Goal: Task Accomplishment & Management: Manage account settings

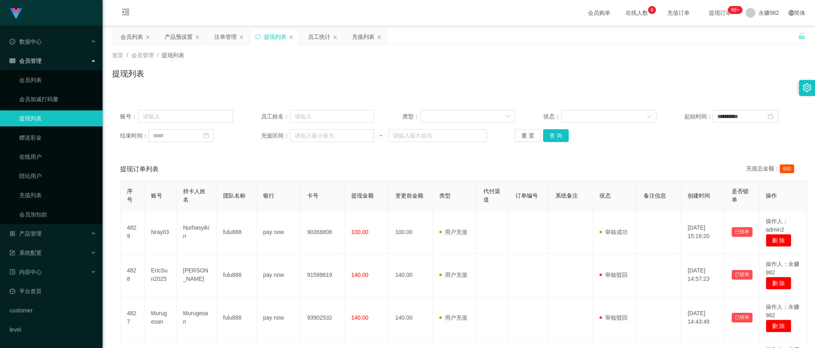
scroll to position [100, 0]
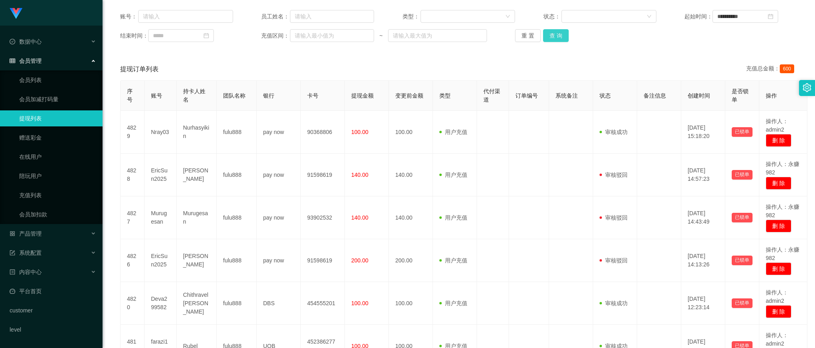
click at [551, 37] on button "查 询" at bounding box center [556, 35] width 26 height 13
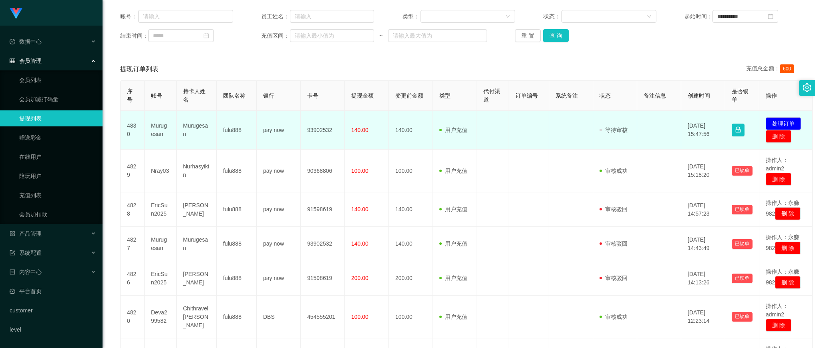
click at [159, 127] on td "Murugesan" at bounding box center [161, 130] width 32 height 39
copy td "Murugesan"
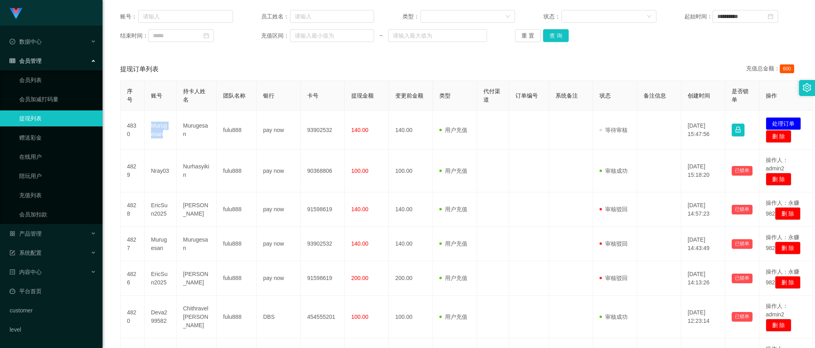
scroll to position [0, 0]
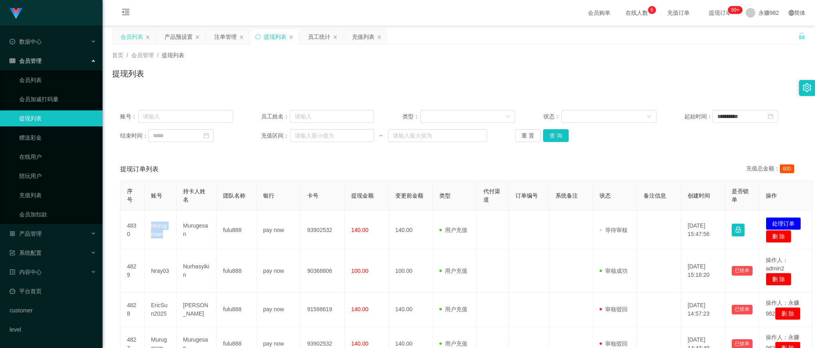
click at [131, 40] on div "会员列表" at bounding box center [132, 36] width 22 height 15
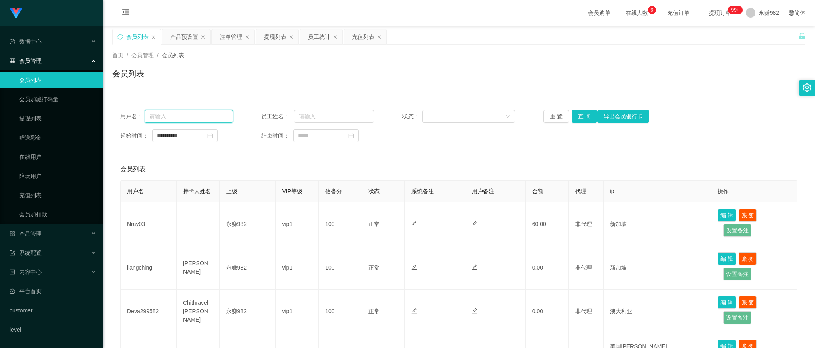
click at [169, 119] on input "text" at bounding box center [189, 116] width 88 height 13
paste input "Murugesan"
type input "Murugesan"
click at [589, 115] on button "查 询" at bounding box center [584, 116] width 26 height 13
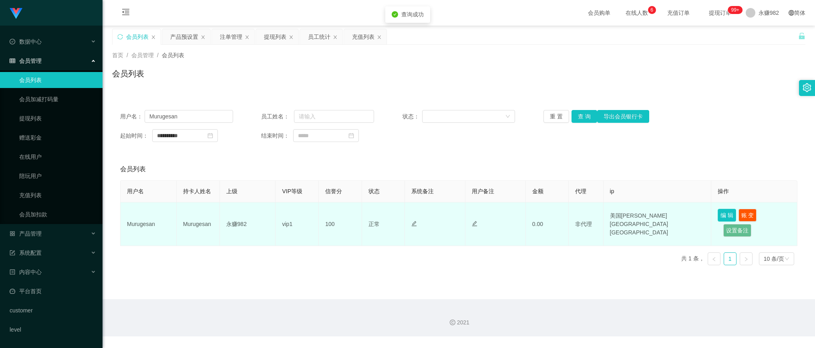
click at [723, 215] on button "编 辑" at bounding box center [726, 215] width 18 height 13
type input "Murugesan"
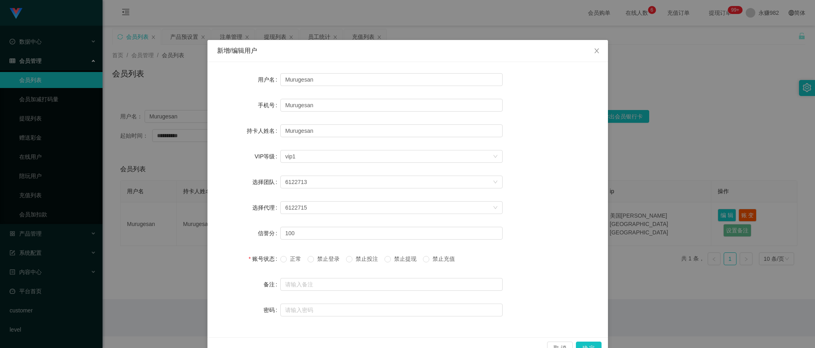
click at [409, 260] on span "禁止提现" at bounding box center [405, 259] width 29 height 6
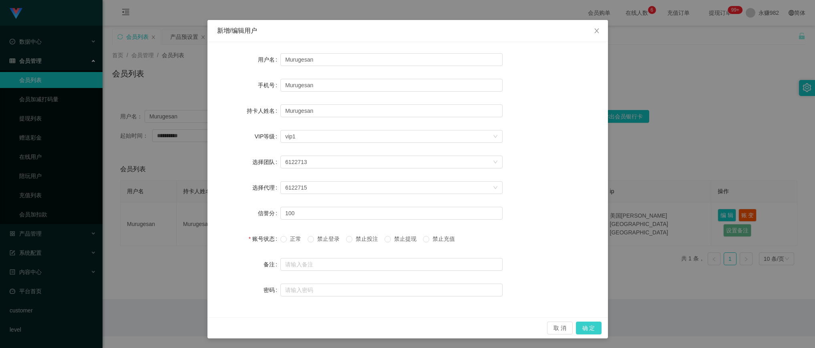
click at [583, 331] on button "确 定" at bounding box center [589, 328] width 26 height 13
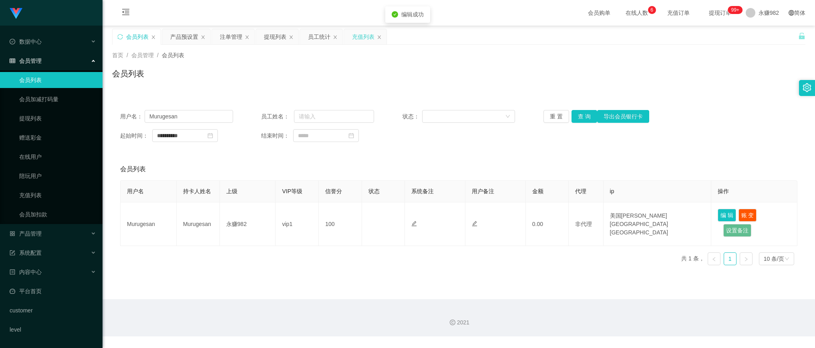
click at [362, 32] on div "充值列表" at bounding box center [363, 36] width 22 height 15
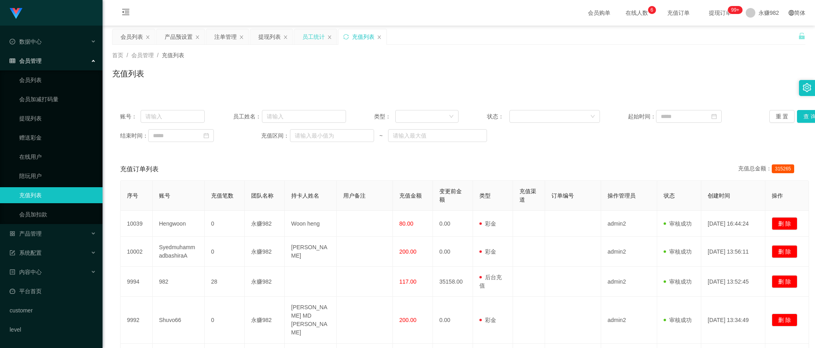
click at [310, 38] on div "员工统计" at bounding box center [313, 36] width 22 height 15
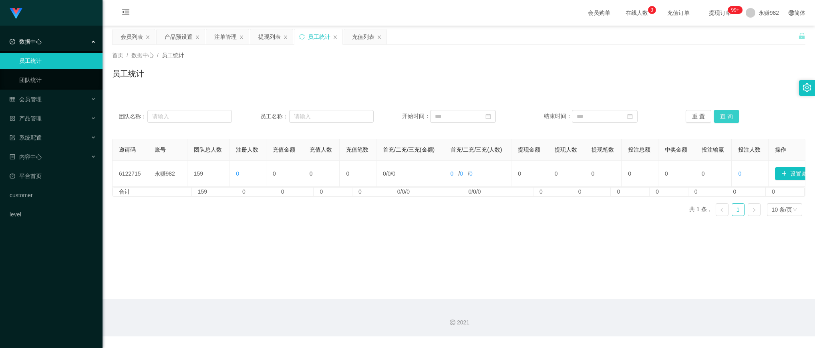
click at [724, 118] on button "查 询" at bounding box center [726, 116] width 26 height 13
click at [261, 35] on div "提现列表" at bounding box center [269, 36] width 22 height 15
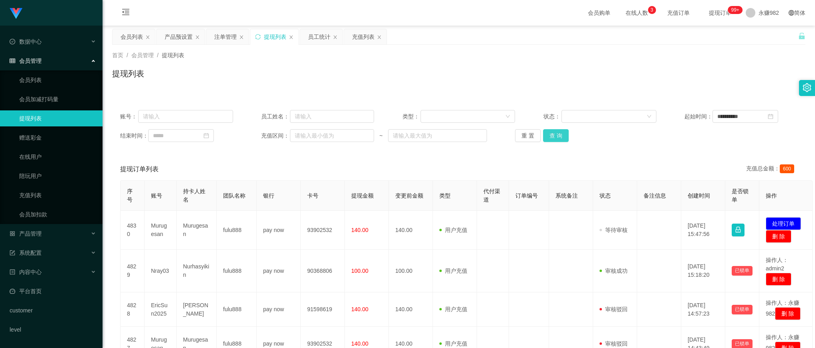
click at [559, 137] on button "查 询" at bounding box center [556, 135] width 26 height 13
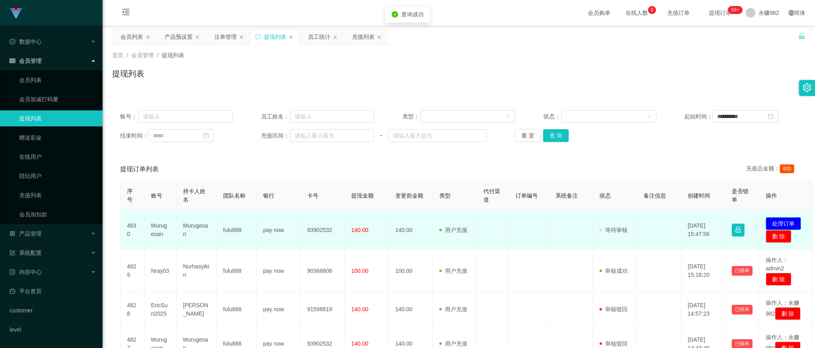
click at [796, 221] on button "处理订单" at bounding box center [782, 223] width 35 height 13
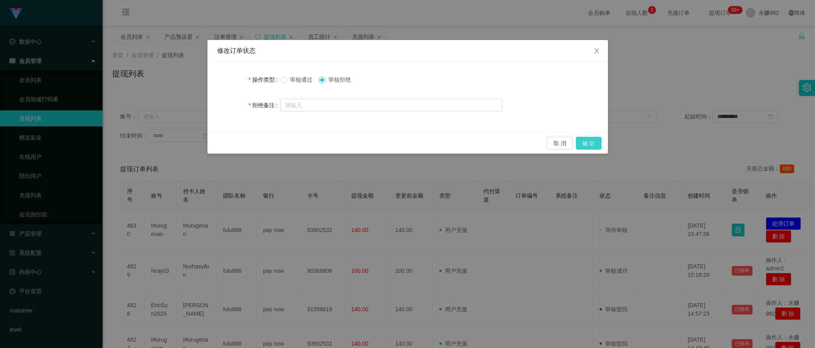
click at [595, 144] on button "确 定" at bounding box center [589, 143] width 26 height 13
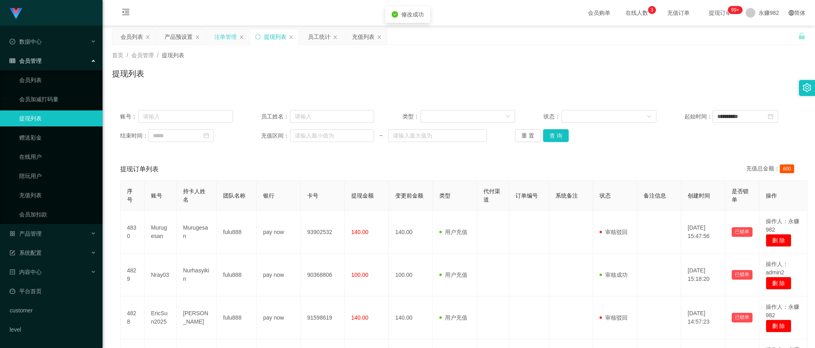
click at [225, 39] on div "注单管理" at bounding box center [225, 36] width 22 height 15
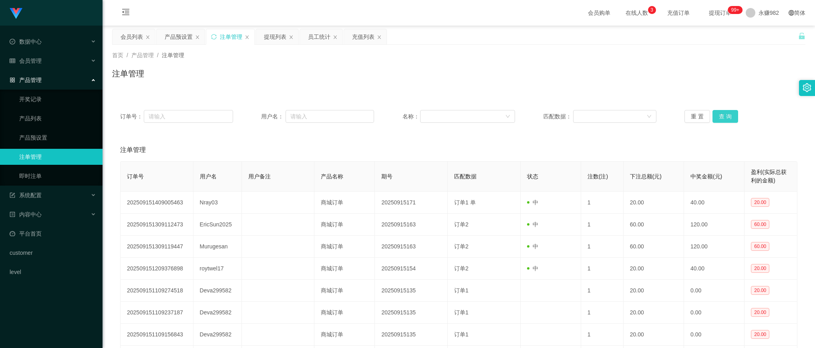
click at [729, 115] on button "查 询" at bounding box center [725, 116] width 26 height 13
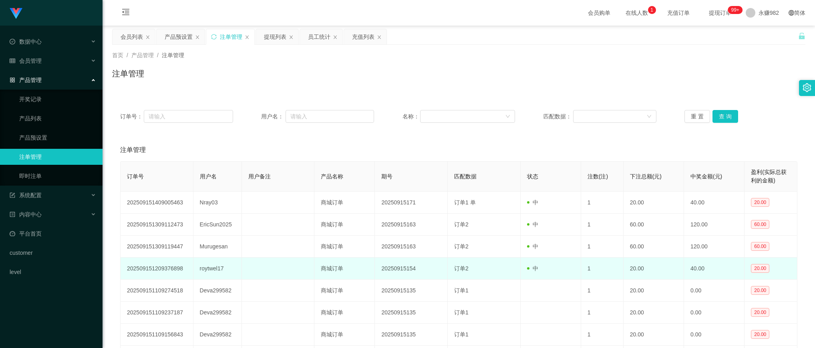
click at [220, 267] on td "roytwel17" at bounding box center [217, 269] width 48 height 22
copy td "roytwel17"
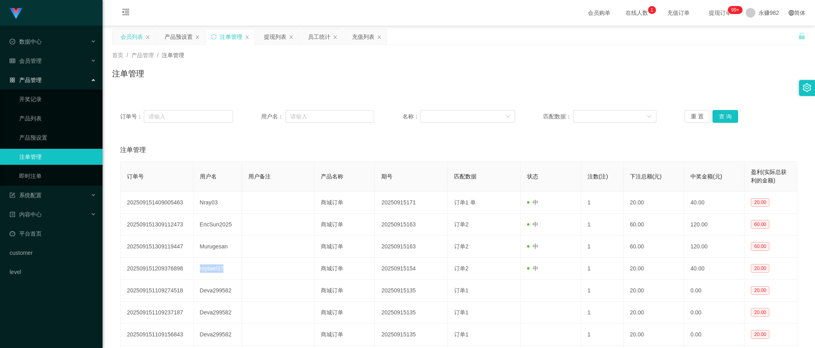
click at [133, 36] on div "会员列表" at bounding box center [132, 36] width 22 height 15
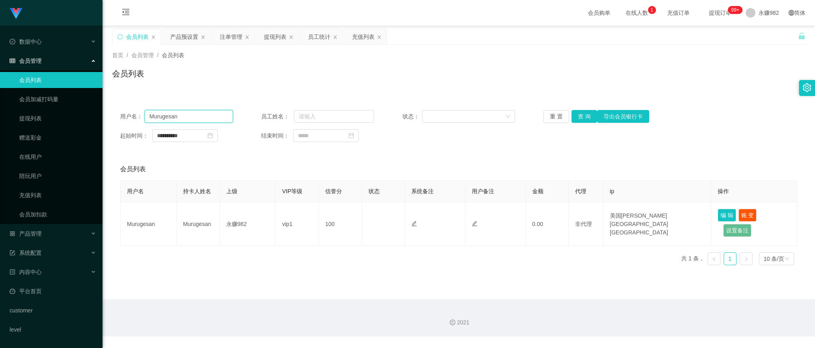
click at [189, 117] on input "Murugesan" at bounding box center [189, 116] width 88 height 13
paste input "roytwel17"
type input "roytwel17"
click at [585, 116] on button "查 询" at bounding box center [584, 116] width 26 height 13
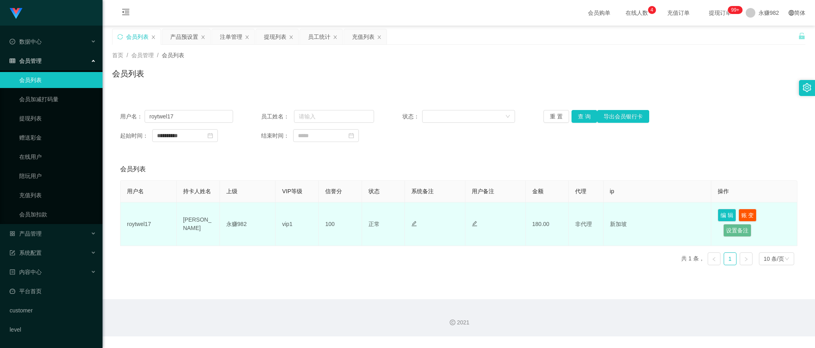
click at [202, 221] on td "[PERSON_NAME]" at bounding box center [198, 225] width 43 height 44
click at [205, 221] on td "[PERSON_NAME]" at bounding box center [198, 225] width 43 height 44
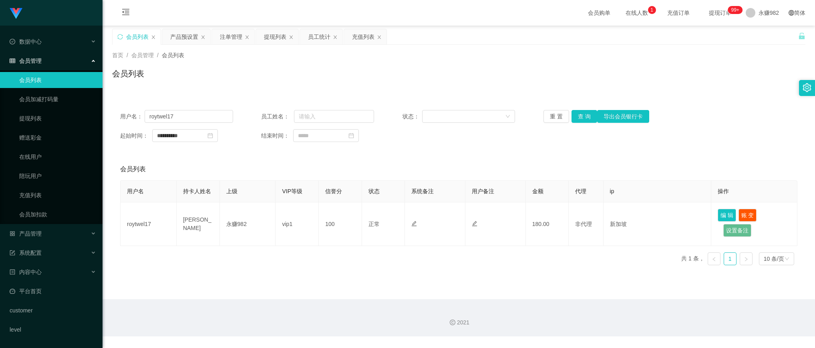
click at [299, 80] on div "会员列表" at bounding box center [458, 77] width 693 height 18
click at [324, 34] on div "员工统计" at bounding box center [319, 36] width 22 height 15
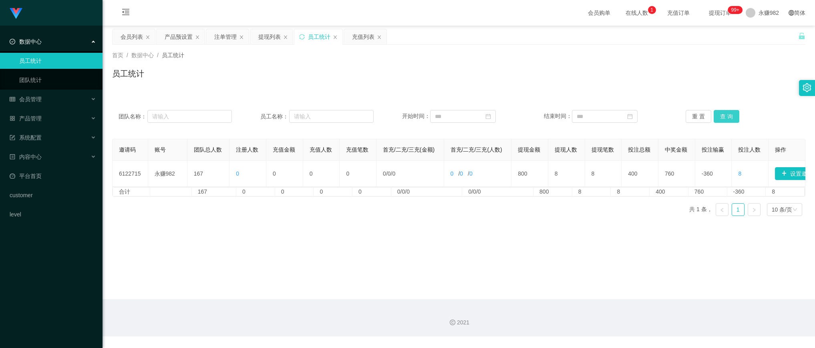
click at [718, 113] on button "查 询" at bounding box center [726, 116] width 26 height 13
click at [721, 113] on button "查 询" at bounding box center [726, 116] width 26 height 13
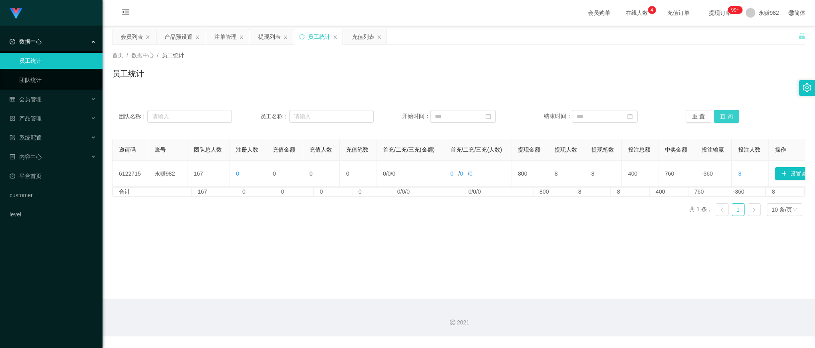
click at [721, 113] on button "查 询" at bounding box center [726, 116] width 26 height 13
click at [180, 37] on div "产品预设置" at bounding box center [179, 36] width 28 height 15
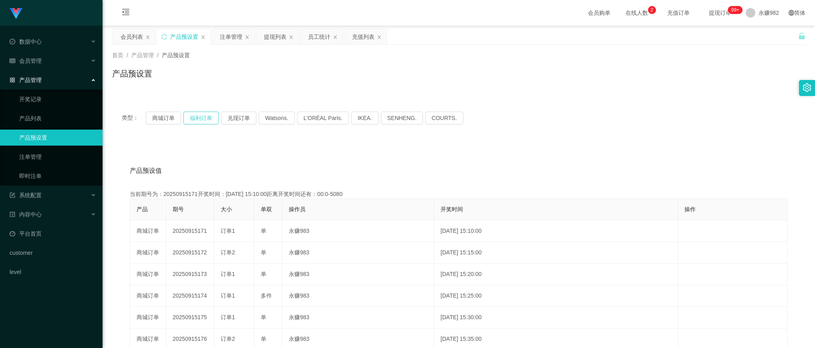
click at [193, 113] on button "福利订单" at bounding box center [200, 118] width 35 height 13
click at [194, 113] on button "福利订单" at bounding box center [200, 118] width 35 height 13
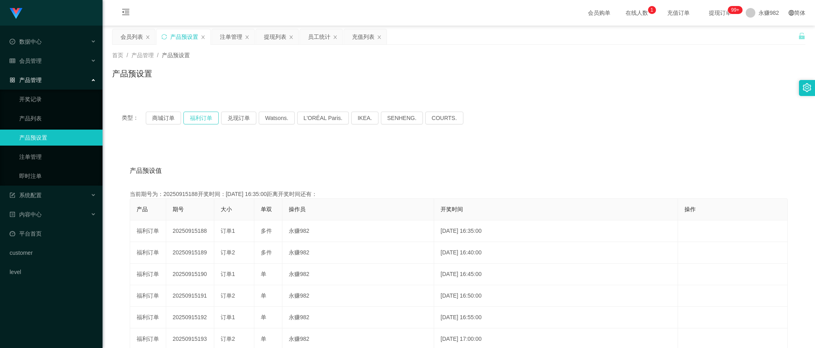
click at [194, 113] on button "福利订单" at bounding box center [200, 118] width 35 height 13
click at [227, 41] on div "注单管理" at bounding box center [231, 36] width 22 height 15
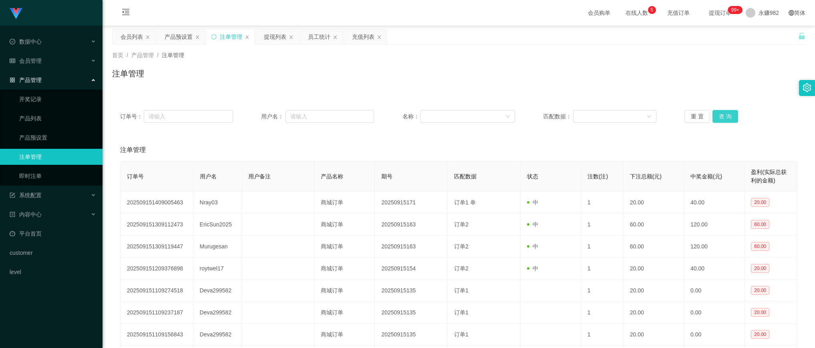
click at [715, 117] on button "查 询" at bounding box center [725, 116] width 26 height 13
drag, startPoint x: 396, startPoint y: 135, endPoint x: 401, endPoint y: 135, distance: 5.6
click at [396, 135] on div "订单号： 用户名： 名称： 匹配数据： 重 置 查 询 注单管理 订单号 用户名 用户备注 产品名称 期号 匹配数据 状态 注数(注) 下注总额(元) 中奖金…" at bounding box center [458, 270] width 693 height 336
click at [730, 113] on button "查 询" at bounding box center [725, 116] width 26 height 13
click at [725, 116] on button "查 询" at bounding box center [725, 116] width 26 height 13
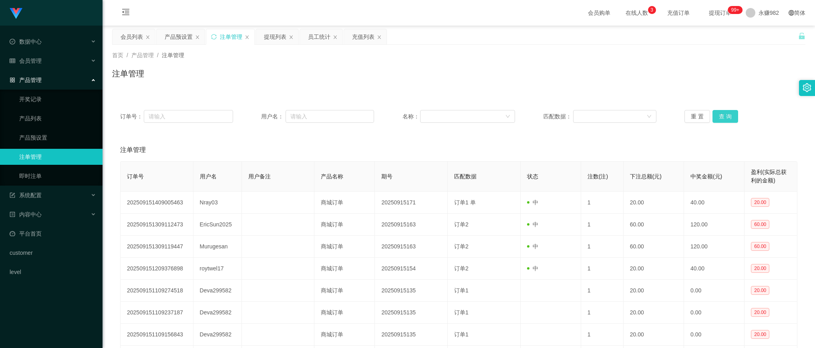
click at [727, 114] on button "查 询" at bounding box center [725, 116] width 26 height 13
click at [723, 117] on button "查 询" at bounding box center [725, 116] width 26 height 13
click at [427, 70] on div "注单管理" at bounding box center [458, 77] width 693 height 18
click at [721, 114] on button "查 询" at bounding box center [725, 116] width 26 height 13
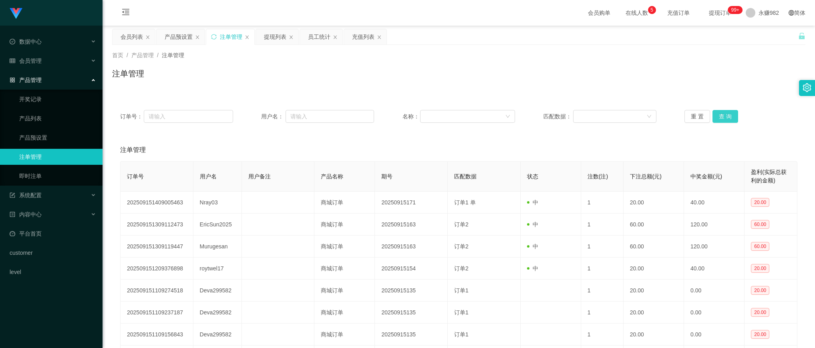
click at [721, 114] on button "查 询" at bounding box center [725, 116] width 26 height 13
click at [717, 113] on button "查 询" at bounding box center [725, 116] width 26 height 13
click at [718, 117] on button "查 询" at bounding box center [725, 116] width 26 height 13
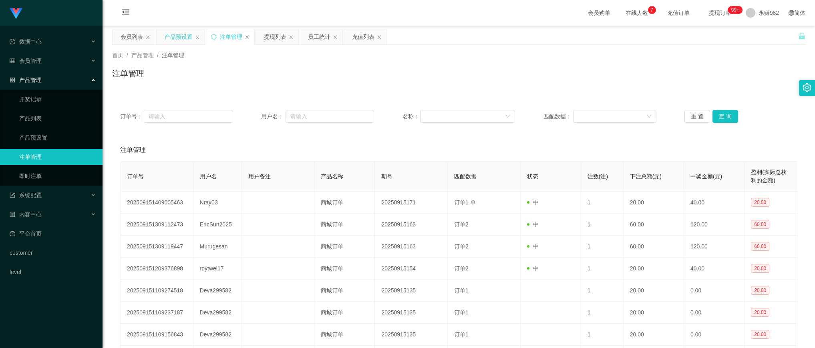
click at [182, 38] on div "产品预设置" at bounding box center [179, 36] width 28 height 15
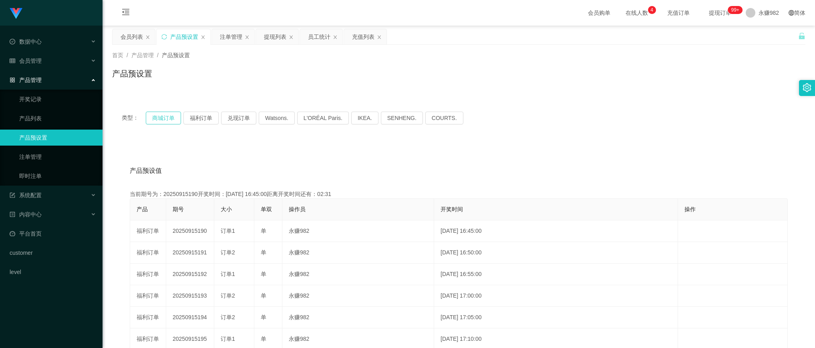
click at [155, 115] on button "商城订单" at bounding box center [163, 118] width 35 height 13
click at [200, 121] on button "福利订单" at bounding box center [200, 118] width 35 height 13
click at [204, 116] on button "福利订单" at bounding box center [200, 118] width 35 height 13
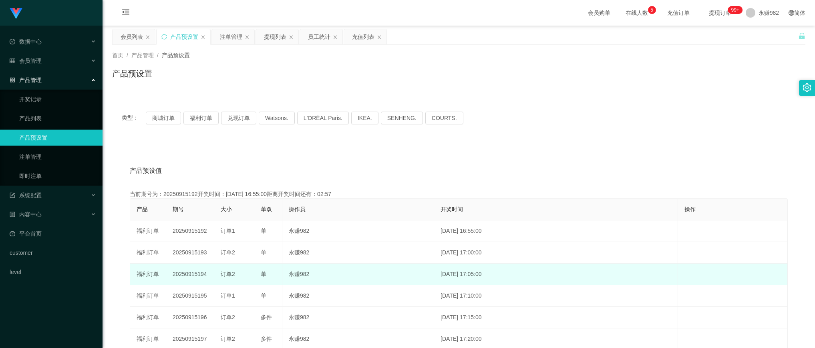
click at [346, 285] on td "永赚982" at bounding box center [358, 275] width 152 height 22
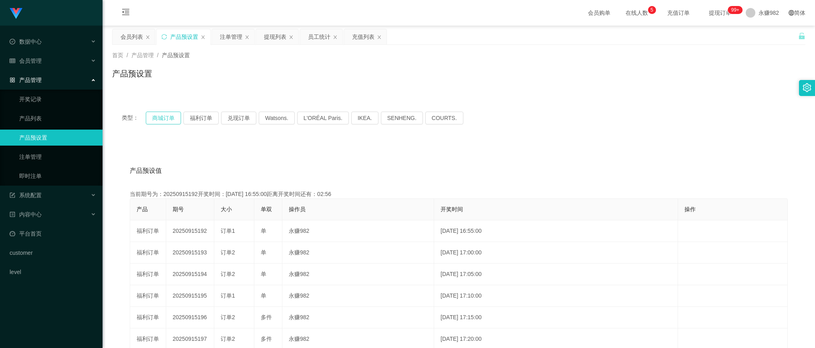
click at [167, 119] on button "商城订单" at bounding box center [163, 118] width 35 height 13
click at [201, 119] on button "福利订单" at bounding box center [200, 118] width 35 height 13
click at [237, 38] on div "注单管理" at bounding box center [231, 36] width 22 height 15
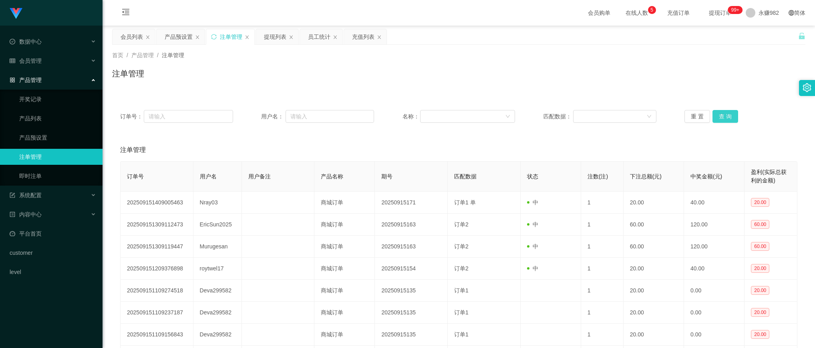
click at [733, 116] on button "查 询" at bounding box center [725, 116] width 26 height 13
click at [423, 84] on div "注单管理" at bounding box center [458, 77] width 693 height 18
click at [725, 109] on div "订单号： 用户名： 名称： 匹配数据： 重 置 查 询" at bounding box center [458, 116] width 693 height 29
click at [725, 115] on button "查 询" at bounding box center [725, 116] width 26 height 13
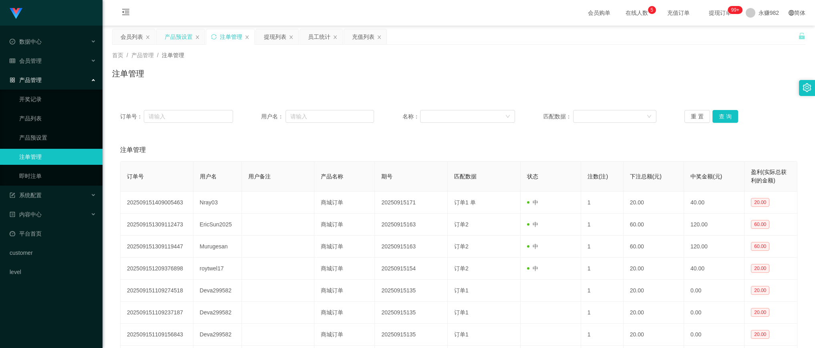
click at [183, 43] on div "产品预设置" at bounding box center [179, 36] width 28 height 15
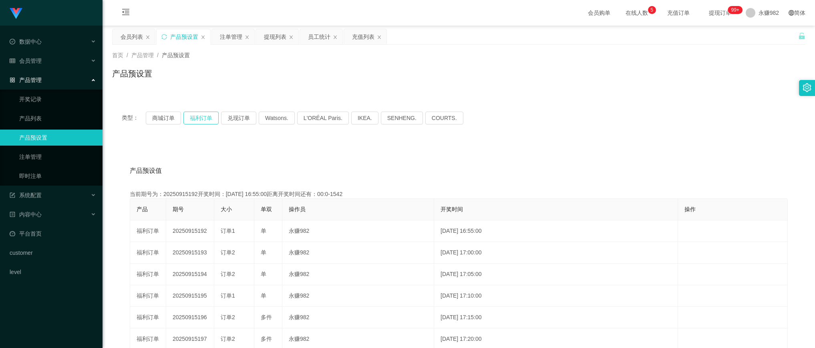
click at [201, 117] on button "福利订单" at bounding box center [200, 118] width 35 height 13
drag, startPoint x: 391, startPoint y: 165, endPoint x: 383, endPoint y: 167, distance: 7.8
click at [386, 167] on div "产品预设值 添加期号" at bounding box center [459, 171] width 658 height 22
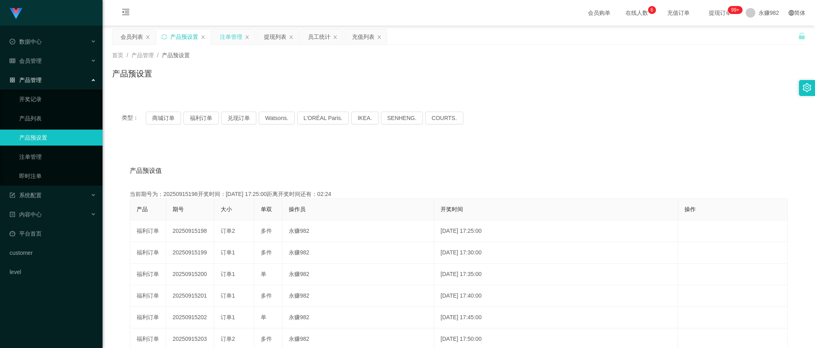
click at [231, 41] on div "注单管理" at bounding box center [231, 36] width 22 height 15
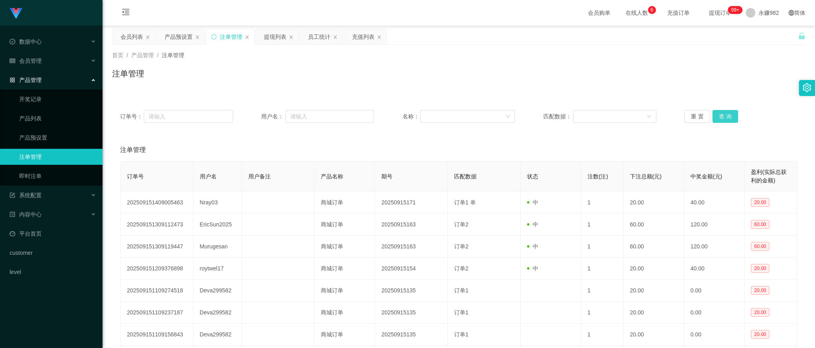
click at [716, 119] on button "查 询" at bounding box center [725, 116] width 26 height 13
drag, startPoint x: 487, startPoint y: 145, endPoint x: 492, endPoint y: 146, distance: 4.6
click at [487, 145] on div "注单管理" at bounding box center [458, 150] width 677 height 22
click at [717, 124] on div "订单号： 用户名： 名称： 匹配数据： 重 置 查 询" at bounding box center [458, 116] width 693 height 29
click at [725, 117] on button "查 询" at bounding box center [725, 116] width 26 height 13
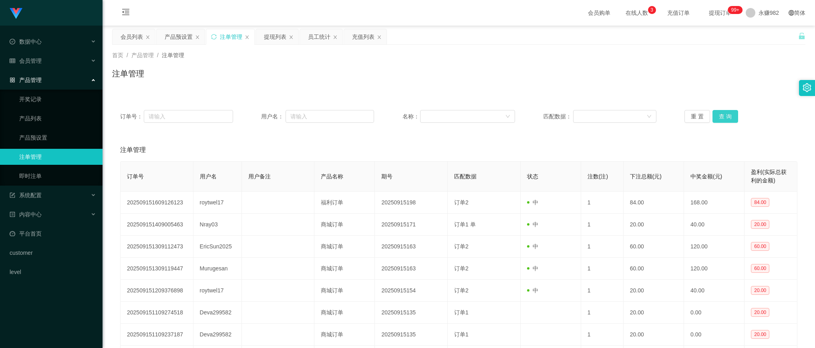
click at [715, 113] on button "查 询" at bounding box center [725, 116] width 26 height 13
click at [322, 33] on div "员工统计" at bounding box center [319, 36] width 22 height 15
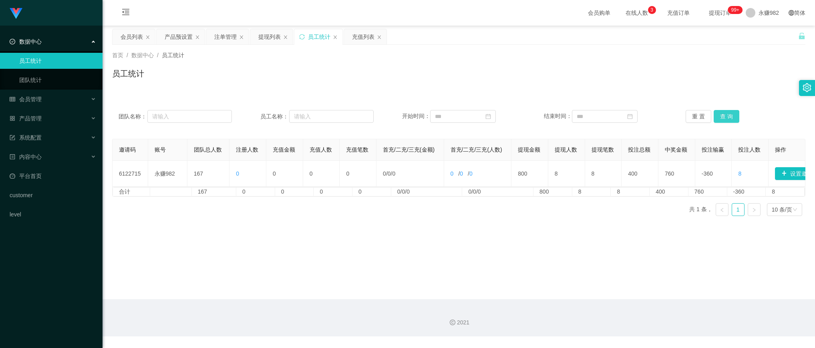
click at [727, 115] on button "查 询" at bounding box center [726, 116] width 26 height 13
click at [465, 76] on div "员工统计" at bounding box center [458, 77] width 693 height 18
click at [717, 117] on button "查 询" at bounding box center [726, 116] width 26 height 13
